Goal: Find contact information: Find contact information

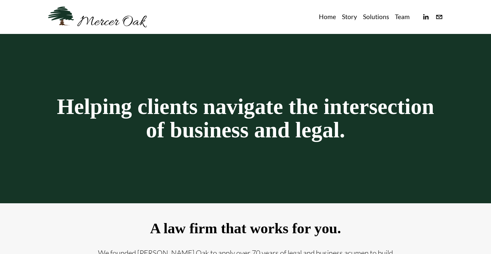
click at [401, 17] on link "Team" at bounding box center [402, 17] width 15 height 11
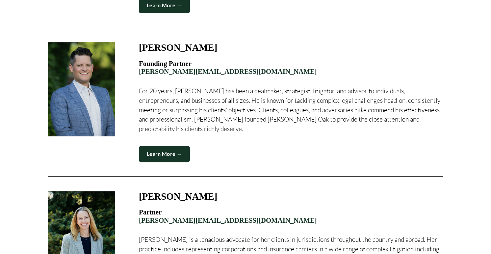
scroll to position [428, 0]
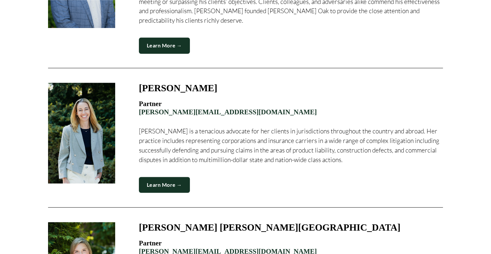
click at [179, 177] on link "Learn More →" at bounding box center [164, 185] width 51 height 16
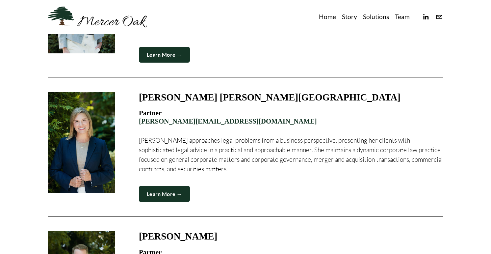
scroll to position [557, 0]
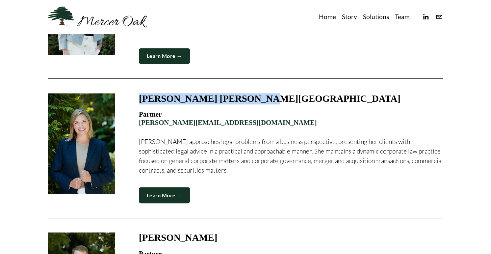
drag, startPoint x: 250, startPoint y: 91, endPoint x: 142, endPoint y: 94, distance: 108.4
click at [142, 94] on div "Kristen L. N. Goodfellow" at bounding box center [291, 98] width 304 height 11
drag, startPoint x: 142, startPoint y: 94, endPoint x: 183, endPoint y: 90, distance: 41.3
copy h3 "Kristen L. N. Goodfellow"
